Goal: Task Accomplishment & Management: Manage account settings

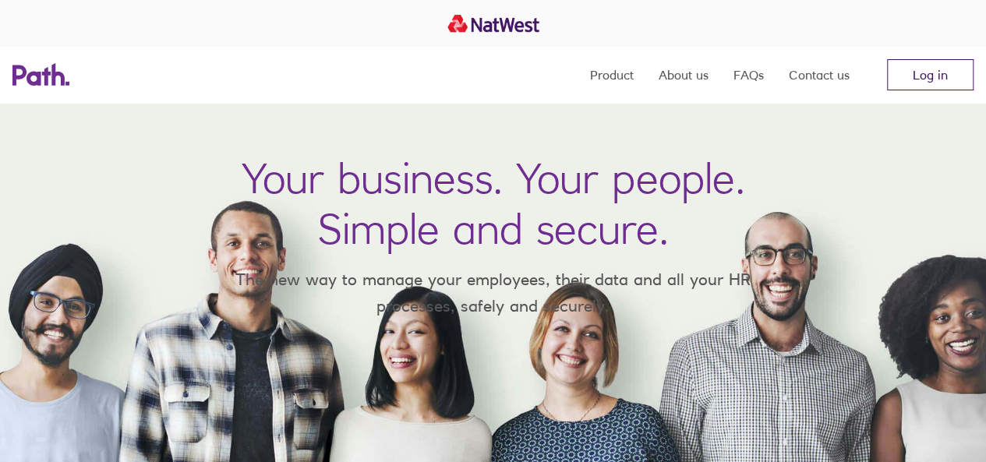
click at [907, 79] on link "Log in" at bounding box center [930, 74] width 86 height 31
click at [930, 83] on link "Log in" at bounding box center [930, 74] width 86 height 31
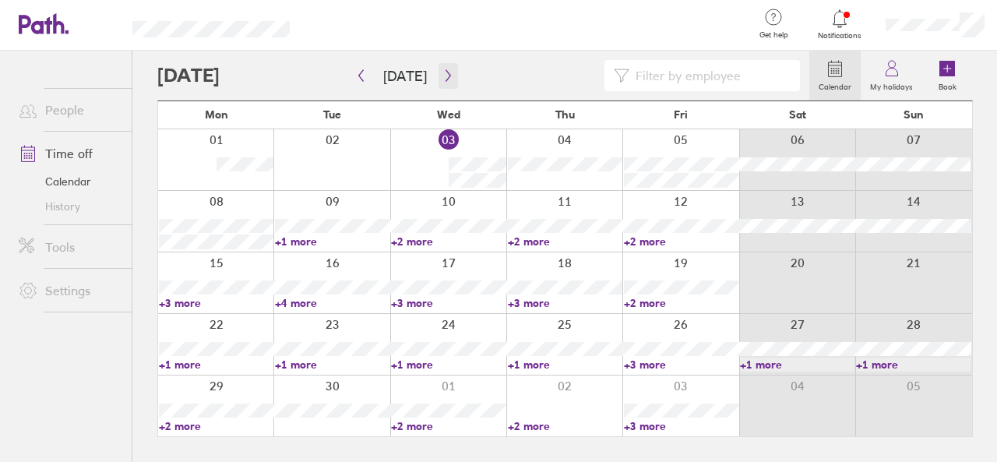
click at [443, 73] on icon "button" at bounding box center [449, 75] width 12 height 12
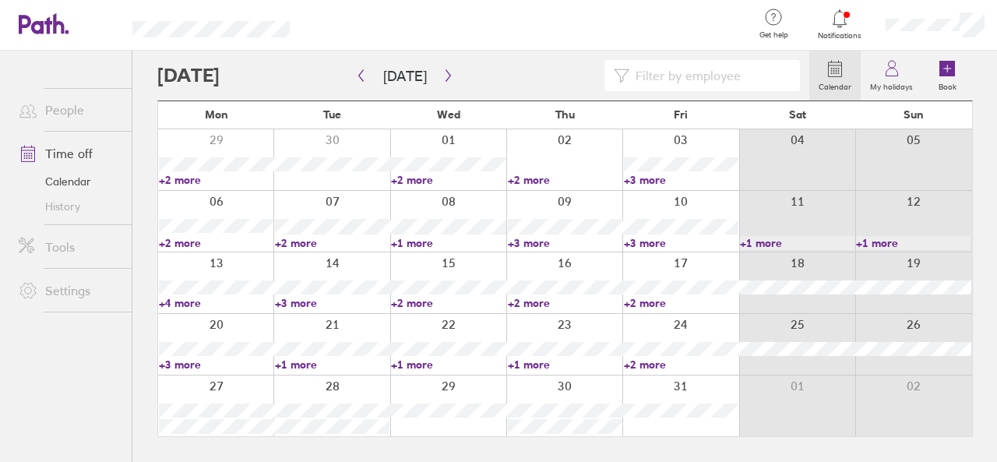
click at [304, 302] on link "+3 more" at bounding box center [332, 303] width 115 height 14
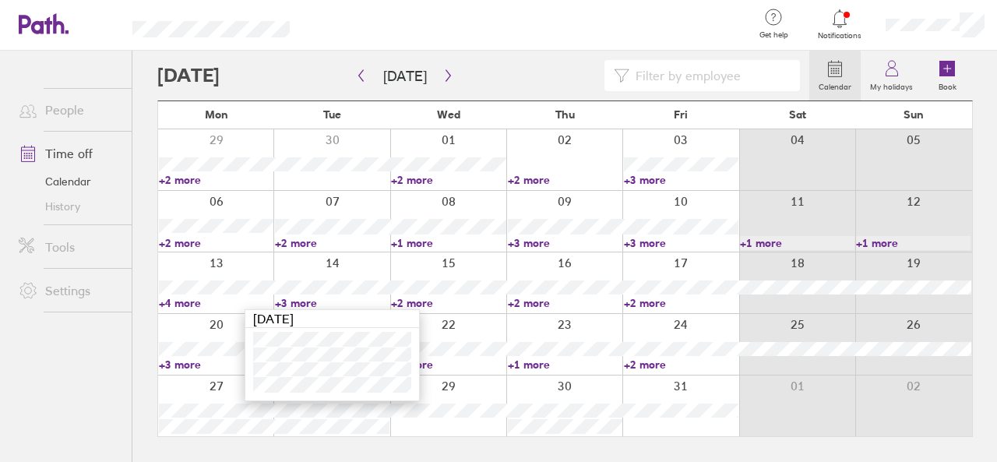
click at [217, 305] on link "+4 more" at bounding box center [216, 303] width 115 height 14
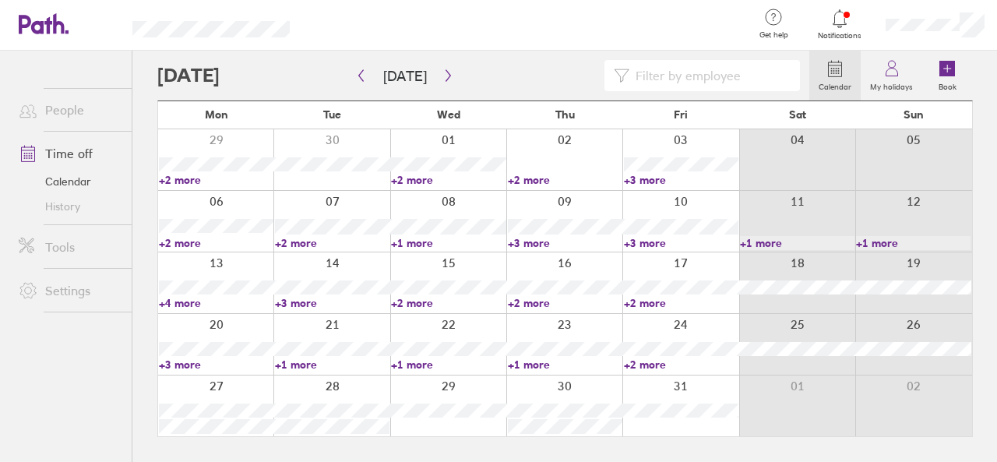
click at [195, 305] on link "+4 more" at bounding box center [216, 303] width 115 height 14
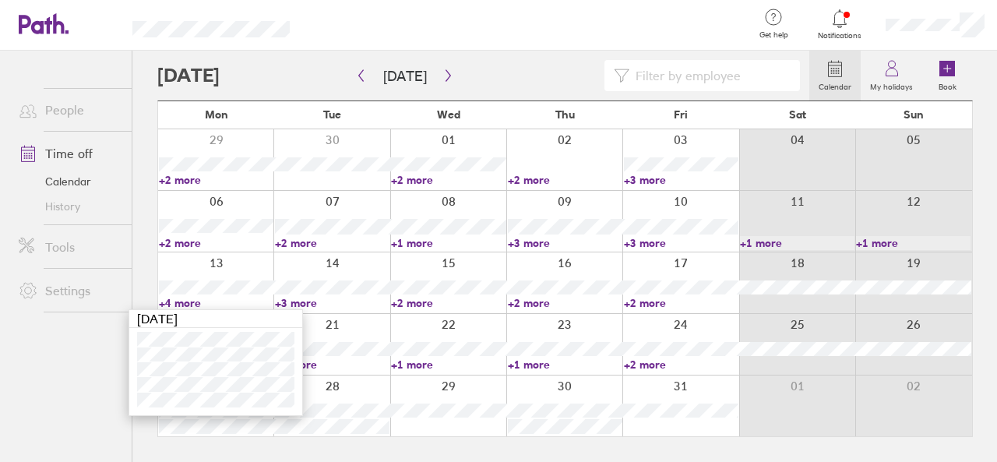
click at [408, 300] on link "+2 more" at bounding box center [448, 303] width 115 height 14
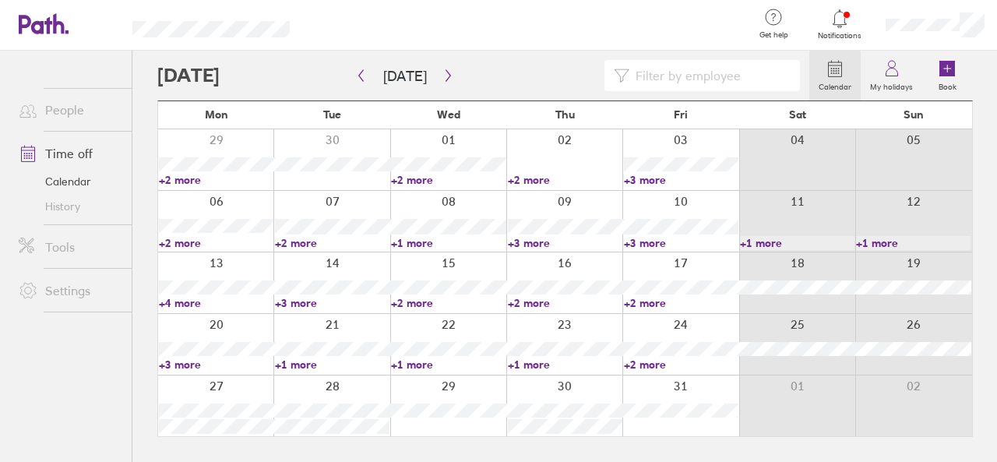
click at [408, 300] on link "+2 more" at bounding box center [448, 303] width 115 height 14
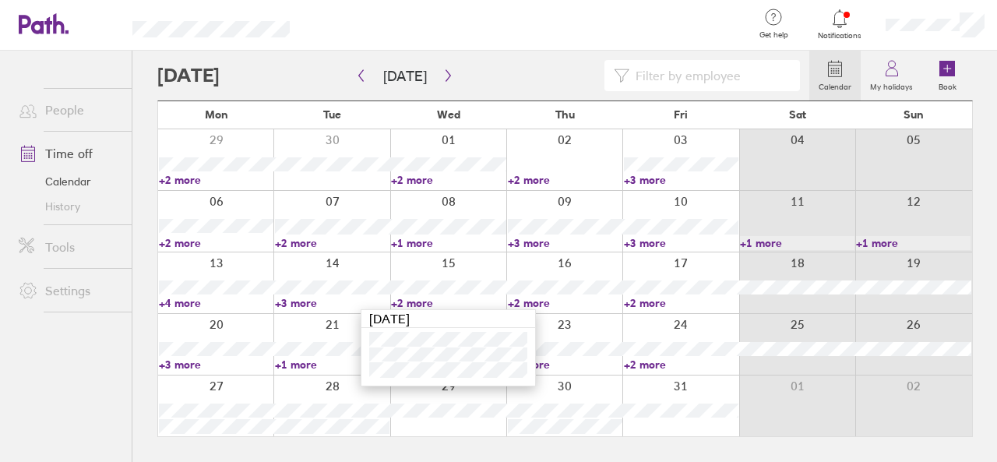
click at [538, 298] on link "+2 more" at bounding box center [565, 303] width 115 height 14
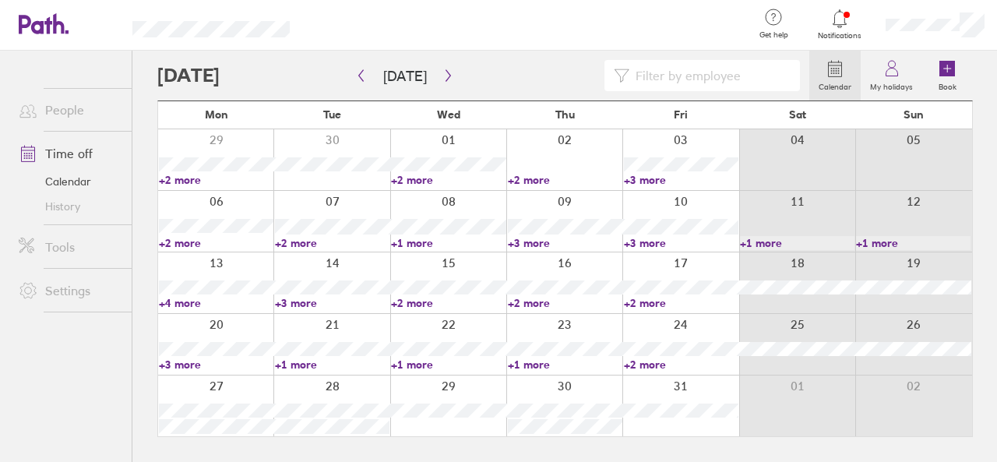
click at [531, 305] on link "+2 more" at bounding box center [565, 303] width 115 height 14
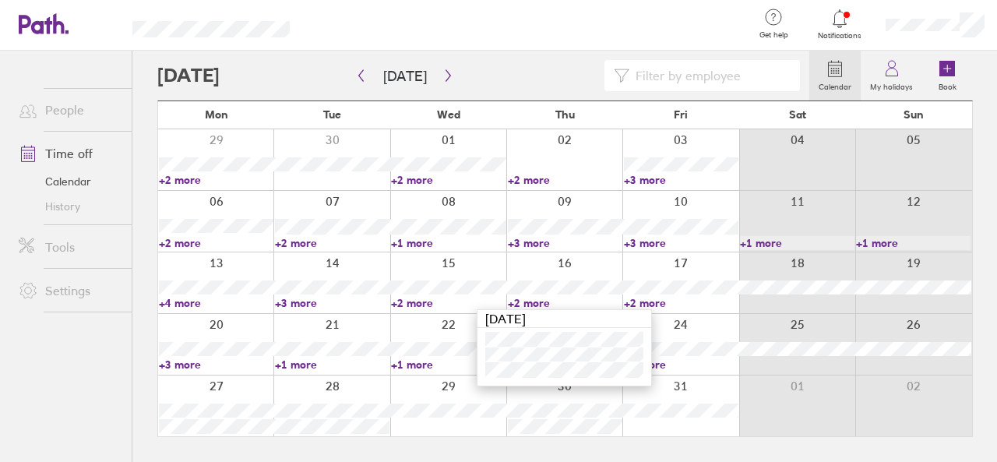
click at [189, 364] on link "+3 more" at bounding box center [216, 365] width 115 height 14
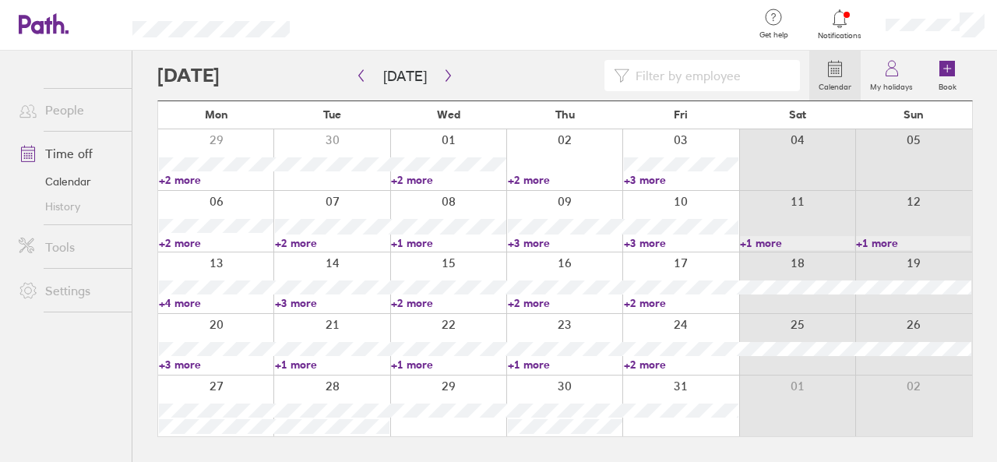
click at [189, 364] on link "+3 more" at bounding box center [216, 365] width 115 height 14
click at [42, 364] on ul "People Time off Calendar History Tools Settings" at bounding box center [66, 231] width 132 height 360
click at [178, 305] on link "+4 more" at bounding box center [216, 303] width 115 height 14
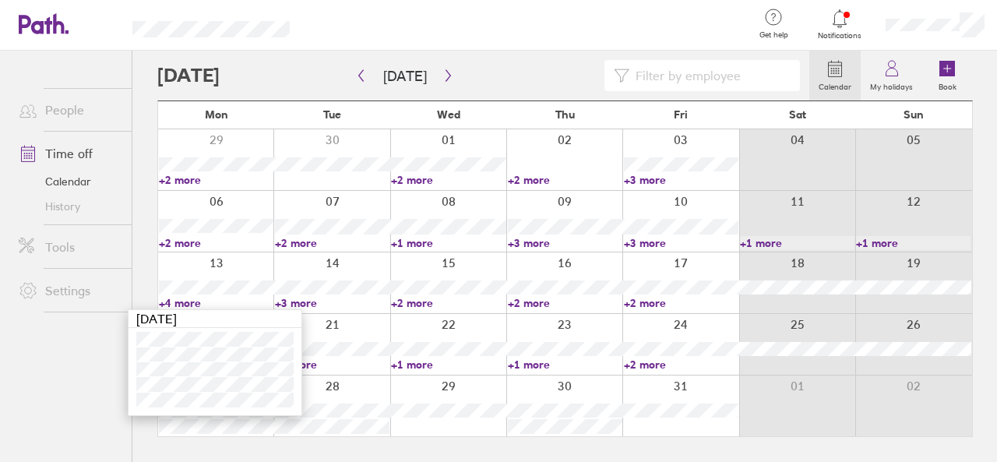
click at [285, 303] on link "+3 more" at bounding box center [332, 303] width 115 height 14
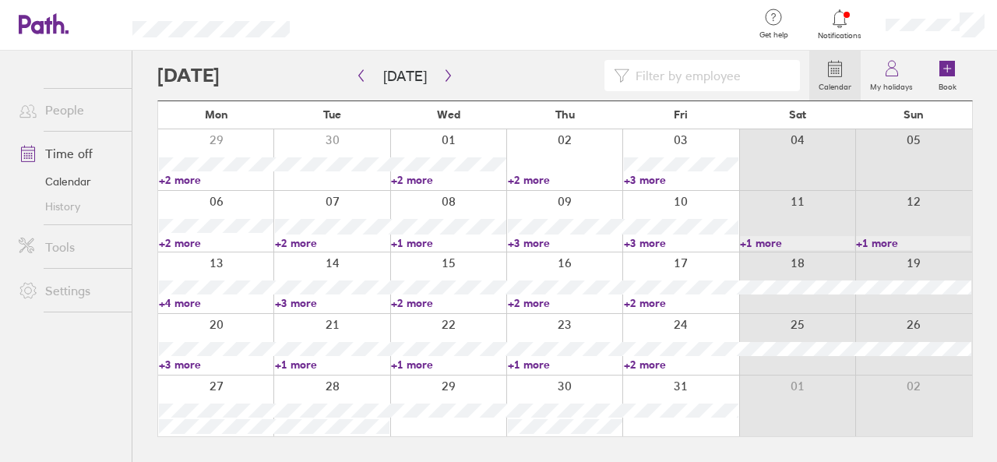
click at [291, 299] on link "+3 more" at bounding box center [332, 303] width 115 height 14
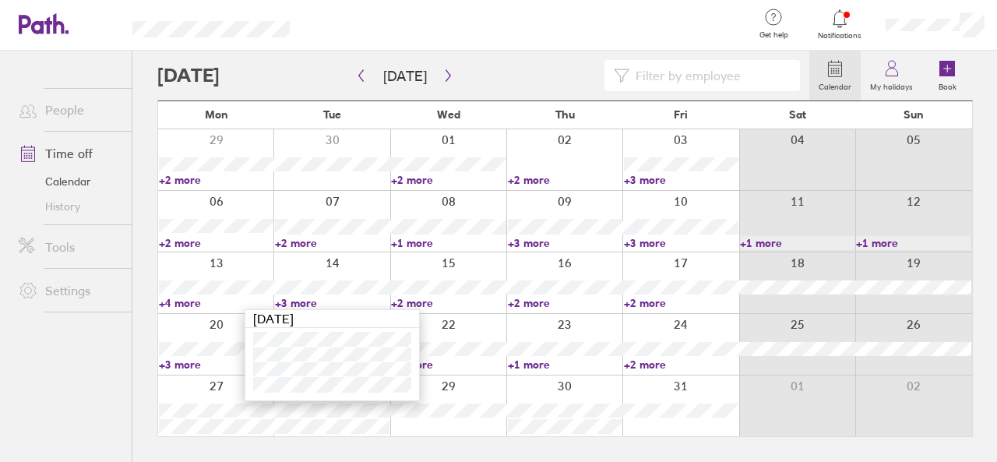
click at [190, 360] on link "+3 more" at bounding box center [216, 365] width 115 height 14
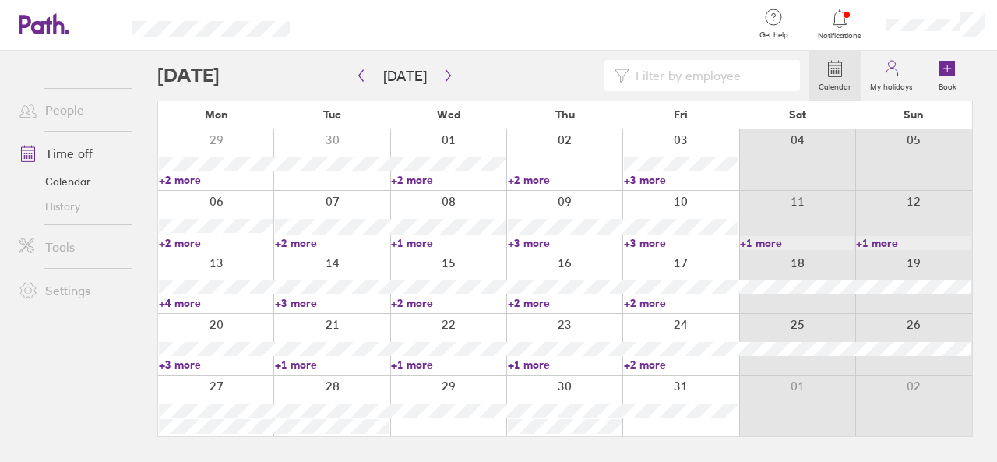
click at [182, 366] on link "+3 more" at bounding box center [216, 365] width 115 height 14
click at [851, 16] on div at bounding box center [840, 19] width 51 height 22
